Goal: Information Seeking & Learning: Learn about a topic

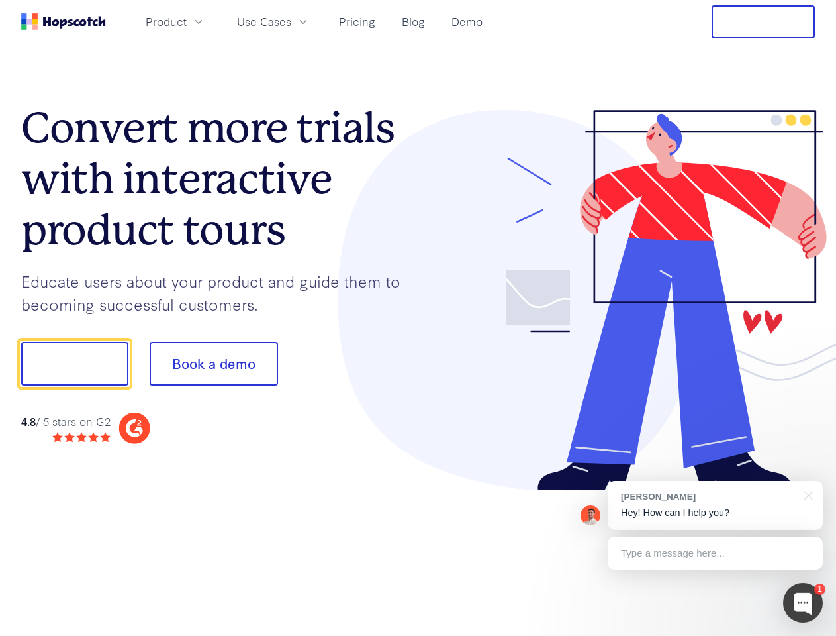
click at [419, 318] on div at bounding box center [617, 300] width 397 height 381
click at [187, 21] on span "Product" at bounding box center [166, 21] width 41 height 17
click at [291, 21] on span "Use Cases" at bounding box center [264, 21] width 54 height 17
click at [764, 22] on button "Free Trial" at bounding box center [763, 21] width 103 height 33
click at [74, 364] on button "Show me!" at bounding box center [74, 364] width 107 height 44
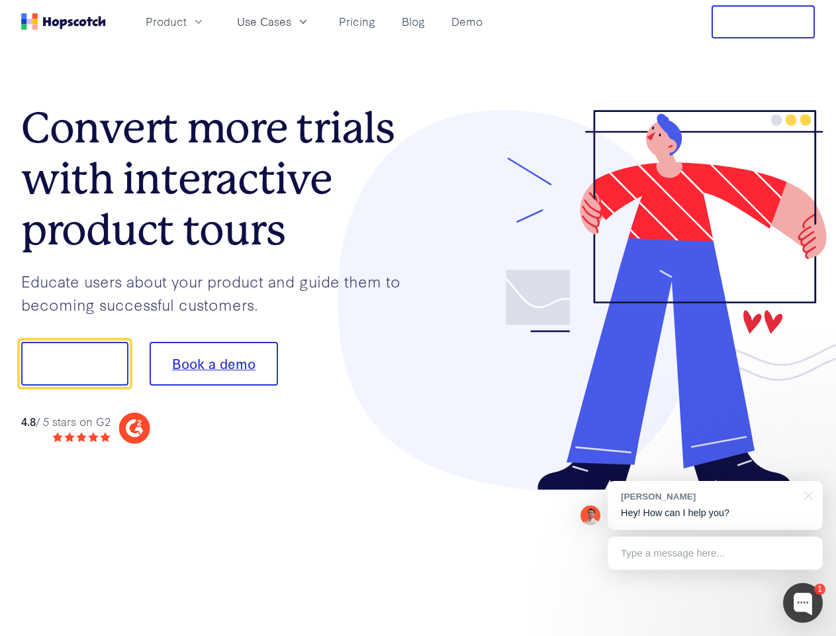
click at [213, 364] on button "Book a demo" at bounding box center [214, 364] width 128 height 44
click at [803, 603] on div at bounding box center [803, 603] width 40 height 40
click at [715, 505] on div "[PERSON_NAME] Hey! How can I help you?" at bounding box center [715, 505] width 215 height 49
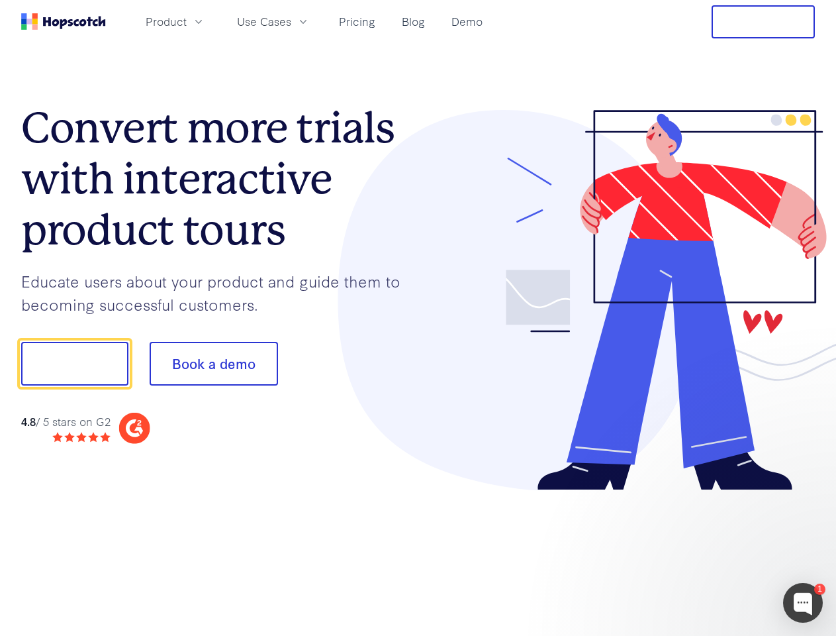
click at [807, 494] on div at bounding box center [699, 362] width 248 height 442
click at [715, 553] on div at bounding box center [699, 451] width 248 height 264
